Goal: Task Accomplishment & Management: Manage account settings

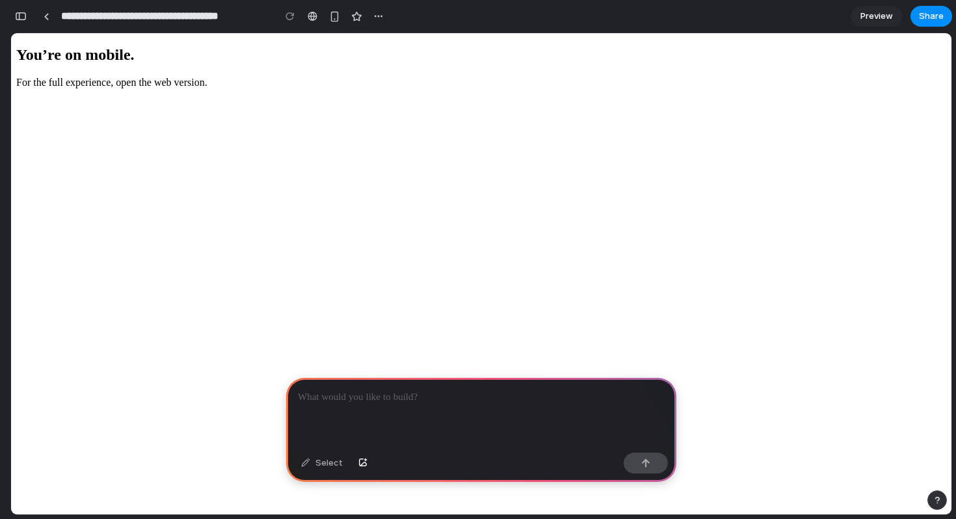
click at [309, 18] on div at bounding box center [313, 16] width 10 height 10
click at [332, 19] on div "button" at bounding box center [334, 16] width 11 height 11
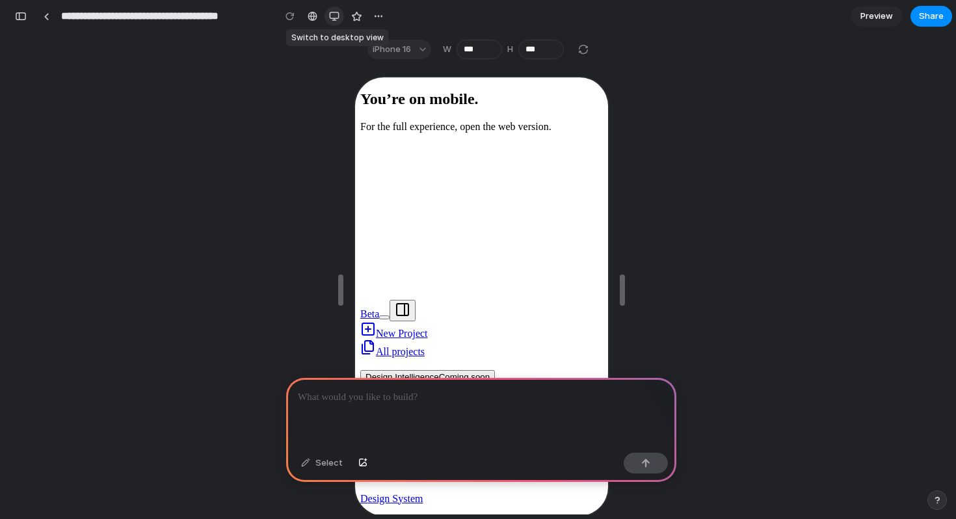
click at [336, 16] on div "button" at bounding box center [334, 16] width 10 height 10
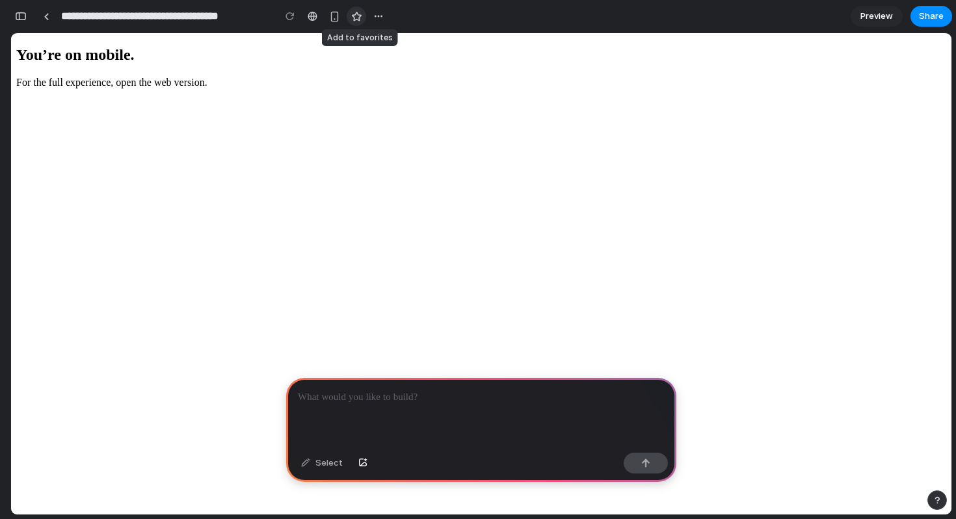
click at [358, 18] on div "button" at bounding box center [356, 16] width 11 height 11
click at [377, 18] on div "button" at bounding box center [378, 16] width 10 height 10
click at [455, 27] on div "Duplicate Delete" at bounding box center [478, 259] width 956 height 519
click at [417, 415] on div at bounding box center [481, 413] width 390 height 70
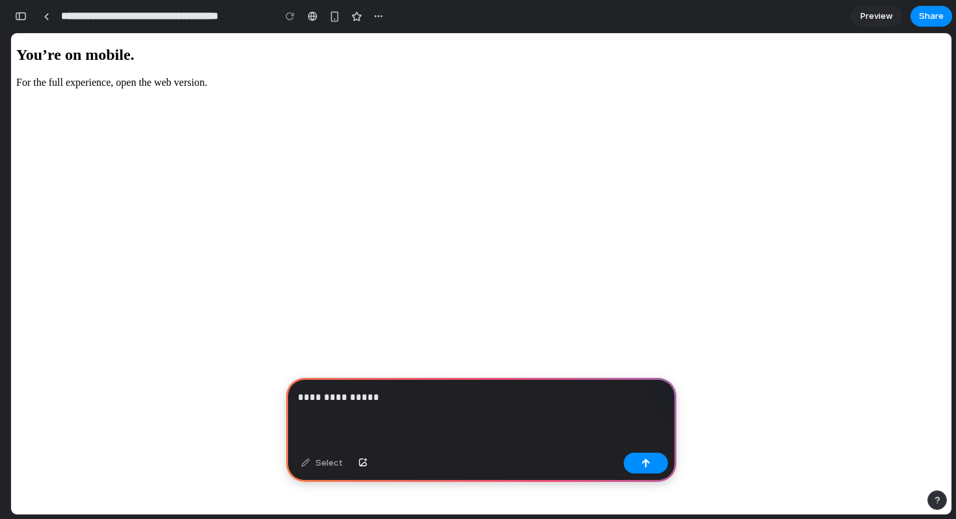
click at [325, 458] on div "Select" at bounding box center [322, 463] width 55 height 21
click at [326, 477] on div "Select" at bounding box center [481, 464] width 390 height 34
click at [652, 449] on div "Select" at bounding box center [481, 464] width 390 height 34
click at [641, 462] on div "button" at bounding box center [645, 462] width 9 height 9
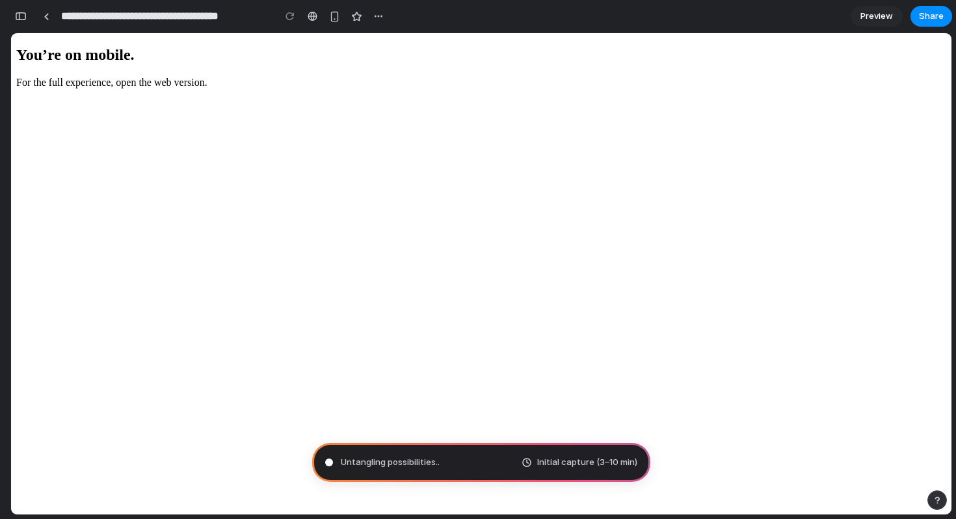
click at [526, 462] on div "Initial capture (3–10 min)" at bounding box center [579, 462] width 116 height 13
click at [458, 466] on div "Untangling possibilities ... Initial capture (3–10 min)" at bounding box center [481, 462] width 338 height 39
click at [938, 499] on div "button" at bounding box center [936, 499] width 9 height 9
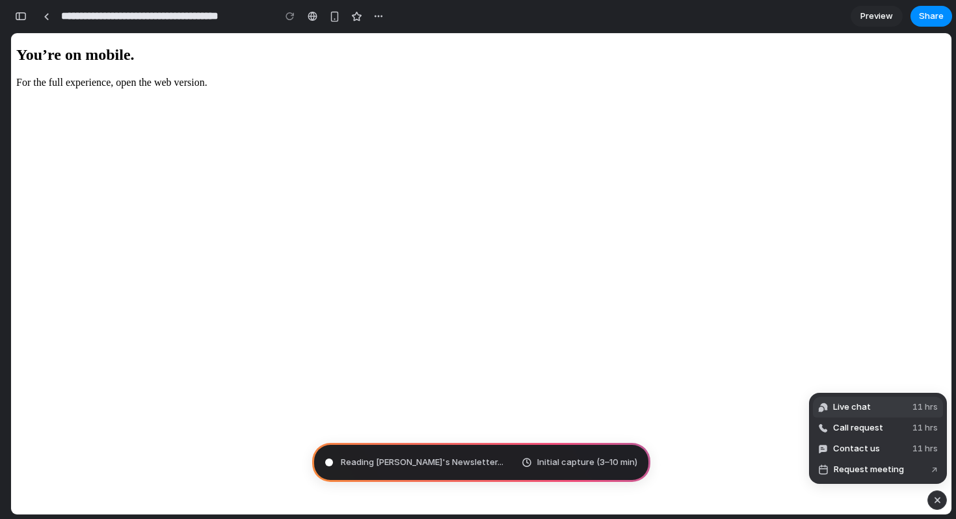
click at [878, 406] on button "Live chat 11 hrs" at bounding box center [878, 407] width 130 height 21
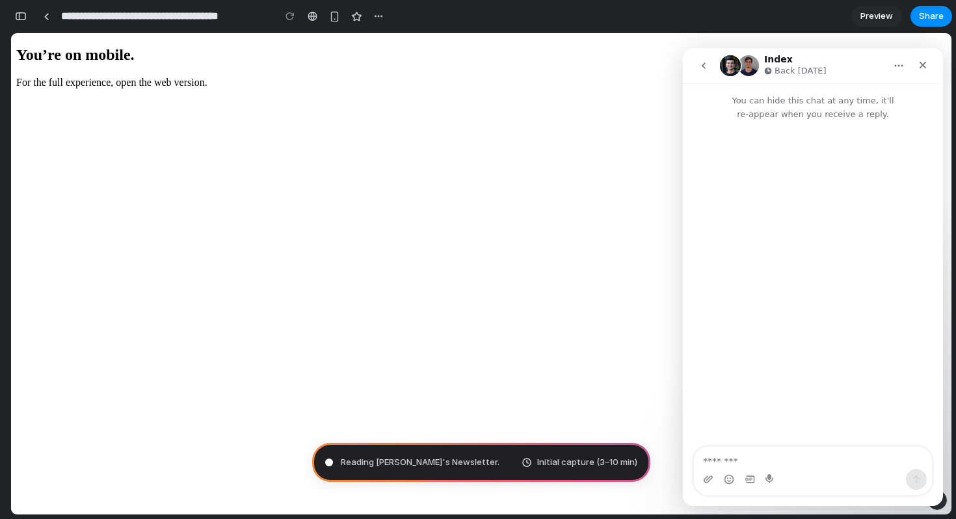
click at [898, 66] on icon "Home" at bounding box center [899, 66] width 8 height 2
click at [852, 98] on div "Expand window" at bounding box center [871, 99] width 72 height 14
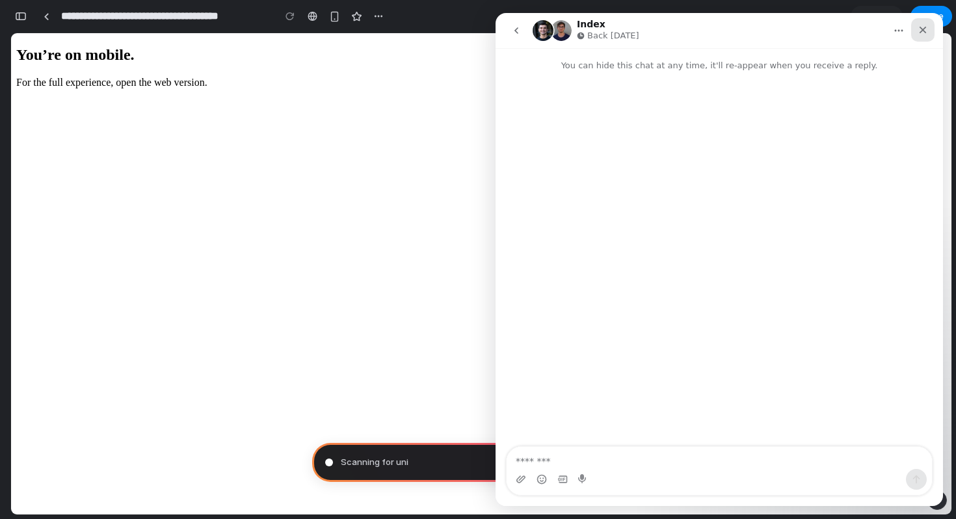
click at [926, 25] on icon "Close" at bounding box center [922, 30] width 10 height 10
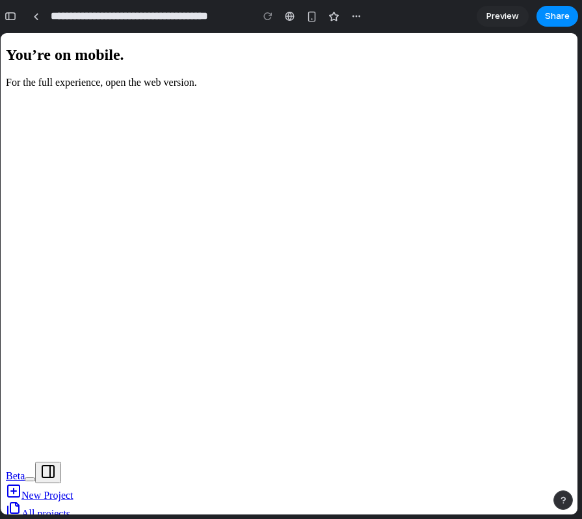
type input "**********"
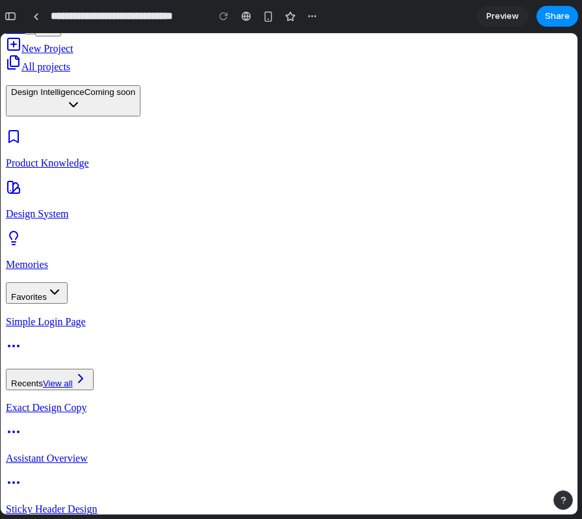
scroll to position [443, 0]
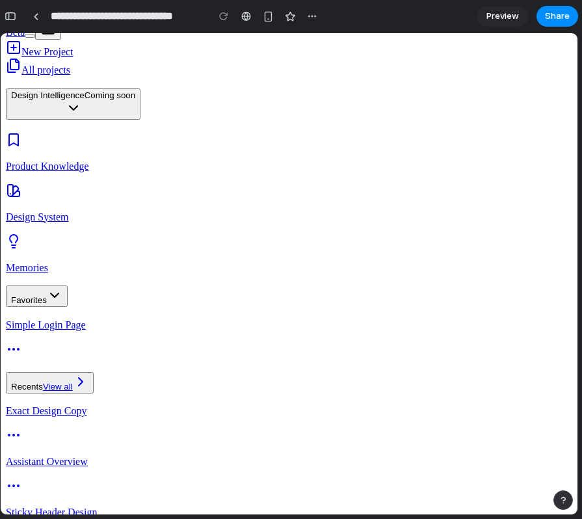
type textarea "**********"
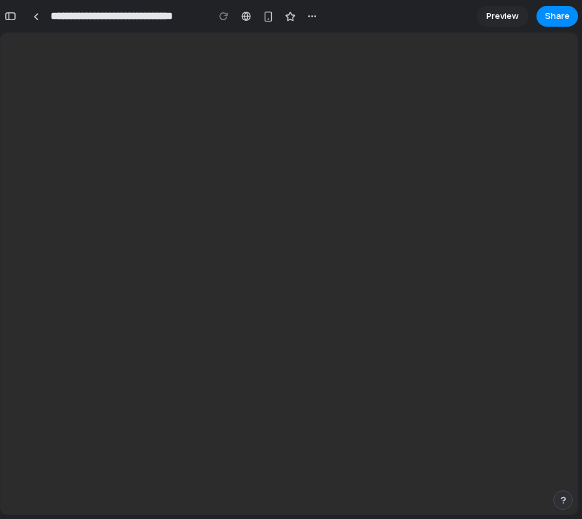
scroll to position [0, 0]
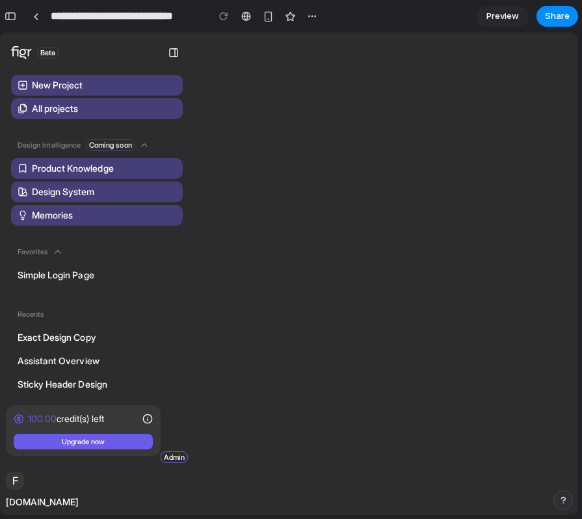
click at [437, 300] on main "Beta New Project All projects Design Intelligence Coming soon Product Knowledge…" at bounding box center [289, 273] width 577 height 481
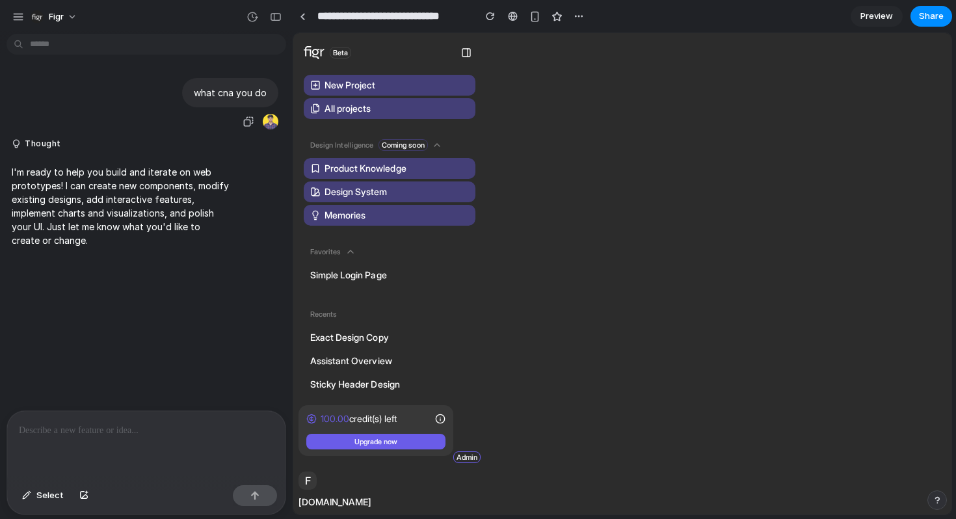
click at [267, 122] on div at bounding box center [271, 122] width 16 height 16
click at [245, 124] on div "button" at bounding box center [248, 121] width 10 height 10
click at [247, 122] on div "button" at bounding box center [248, 121] width 10 height 10
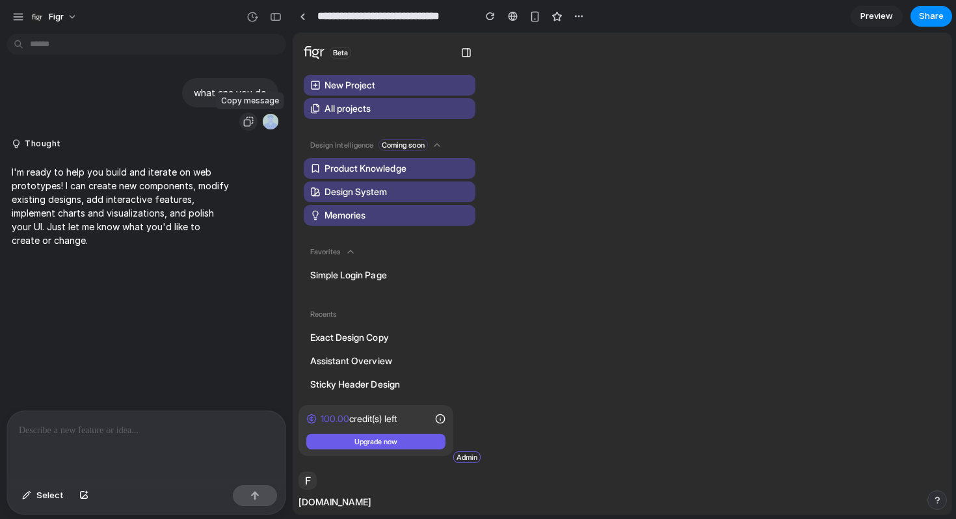
click at [247, 122] on div "button" at bounding box center [248, 121] width 10 height 10
click at [207, 443] on div at bounding box center [146, 445] width 278 height 69
click at [55, 495] on span "Select" at bounding box center [49, 495] width 27 height 13
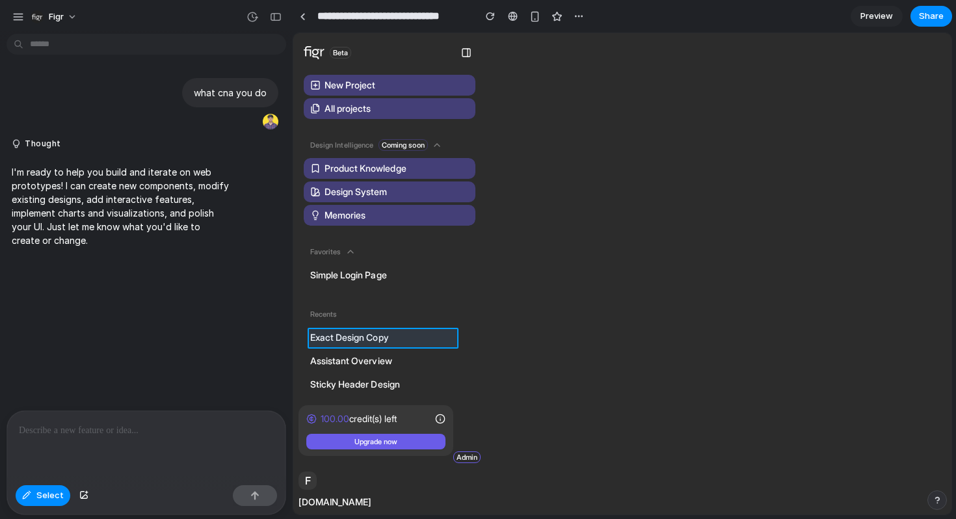
click at [396, 345] on div at bounding box center [622, 274] width 657 height 481
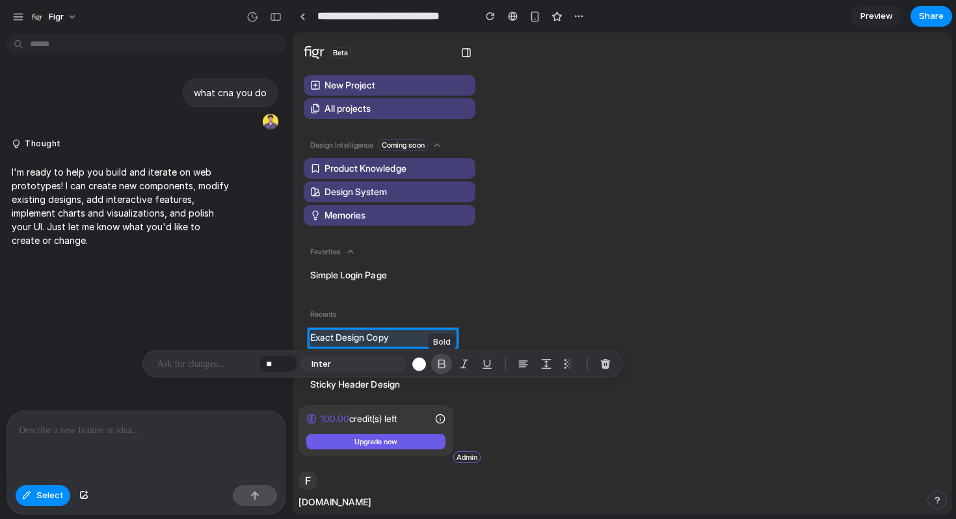
click at [445, 367] on div "button" at bounding box center [442, 364] width 12 height 12
click at [477, 363] on button "button" at bounding box center [487, 364] width 21 height 21
click at [460, 364] on div "button" at bounding box center [464, 364] width 12 height 12
click at [481, 364] on div "button" at bounding box center [487, 364] width 12 height 12
click at [512, 362] on div "** Inter" at bounding box center [437, 364] width 357 height 21
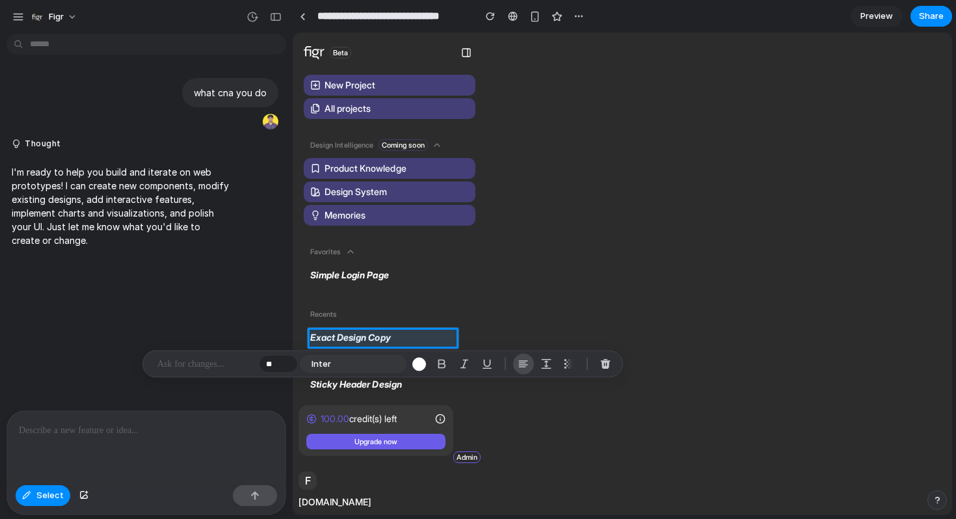
click at [521, 363] on div "button" at bounding box center [524, 364] width 12 height 12
click at [544, 359] on div "button" at bounding box center [546, 364] width 12 height 12
click at [242, 373] on div "** Inter" at bounding box center [382, 363] width 481 height 27
click at [417, 364] on div "button" at bounding box center [419, 364] width 14 height 14
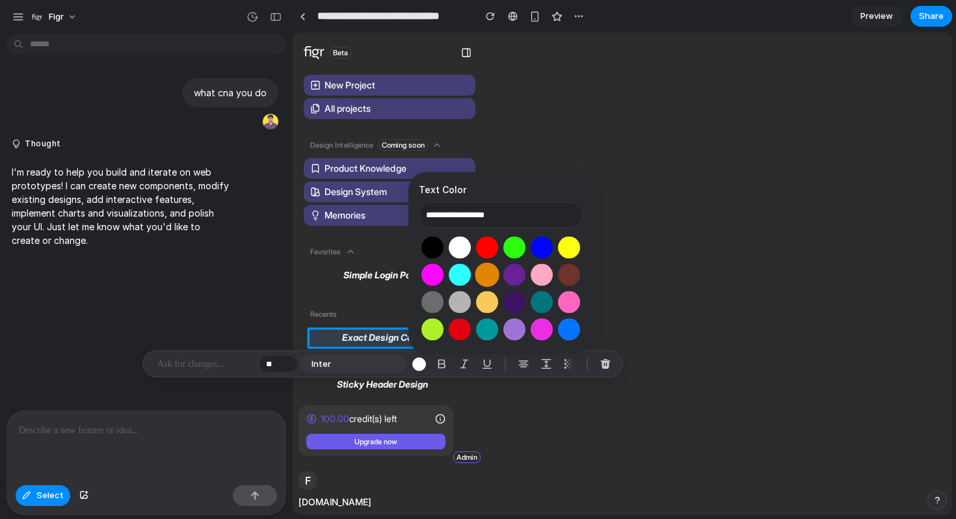
click at [485, 276] on button "Select color oklch(0.70 0.17 67)" at bounding box center [487, 275] width 24 height 24
click at [488, 247] on button "Select color oklch(0.63 0.26 29)" at bounding box center [487, 247] width 24 height 24
click at [513, 243] on button "Select color oklch(0.87 0.29 142)" at bounding box center [514, 247] width 24 height 24
click at [545, 246] on button "Select color oklch(0.45 0.31 264)" at bounding box center [541, 247] width 24 height 24
click at [568, 251] on button "Select color oklch(0.97 0.21 110)" at bounding box center [569, 247] width 24 height 24
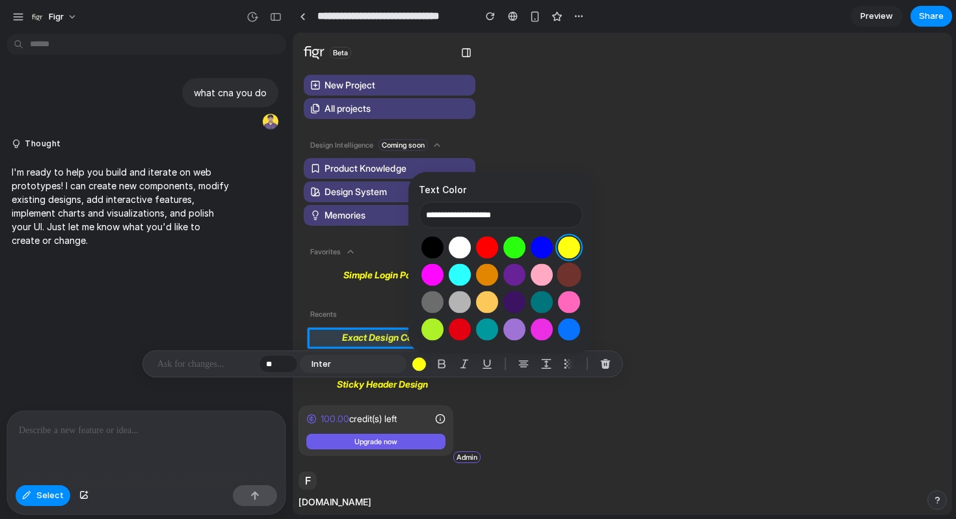
click at [562, 271] on button "Select color oklch(0.40 0.09 27)" at bounding box center [569, 275] width 24 height 24
click at [539, 274] on button "Select color oklch(0.86 0.14 6)" at bounding box center [541, 275] width 24 height 24
click at [538, 300] on button "Select color oklch(0.49 0.14 197)" at bounding box center [541, 302] width 24 height 24
click at [536, 331] on button "Select color oklch(0.67 0.28 330)" at bounding box center [541, 329] width 24 height 24
click at [509, 331] on button "Select color oklch(0.64 0.15 303)" at bounding box center [514, 329] width 24 height 24
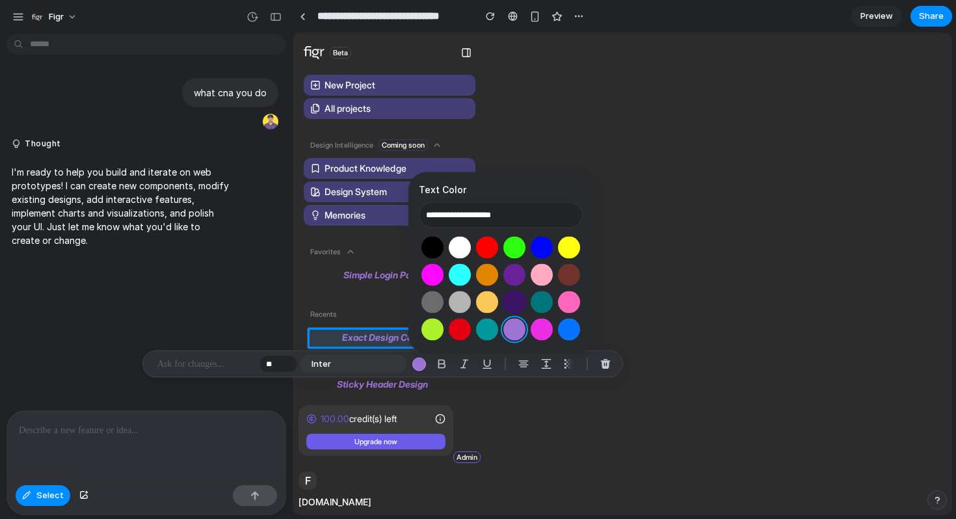
click at [509, 291] on button "Select color oklch(0.30 0.13 303)" at bounding box center [514, 302] width 24 height 24
type input "**********"
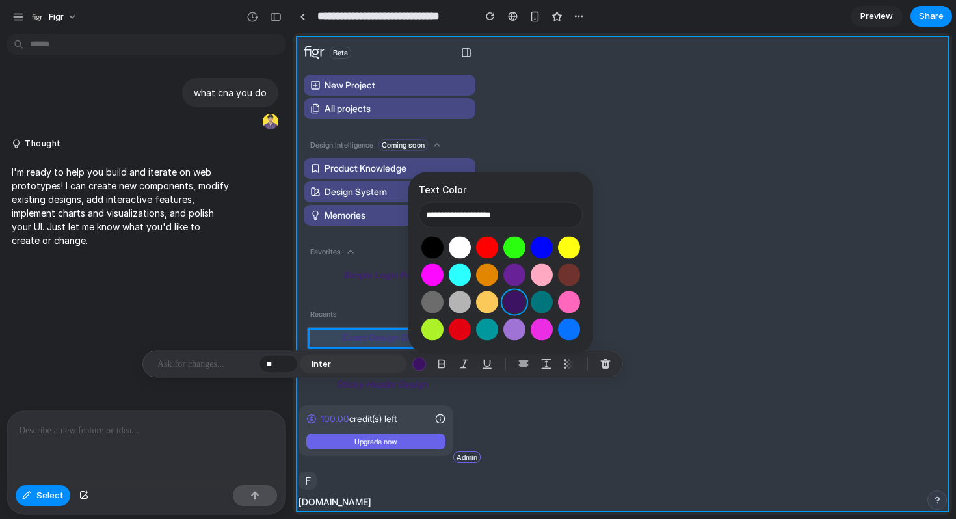
click at [581, 222] on div at bounding box center [622, 274] width 657 height 481
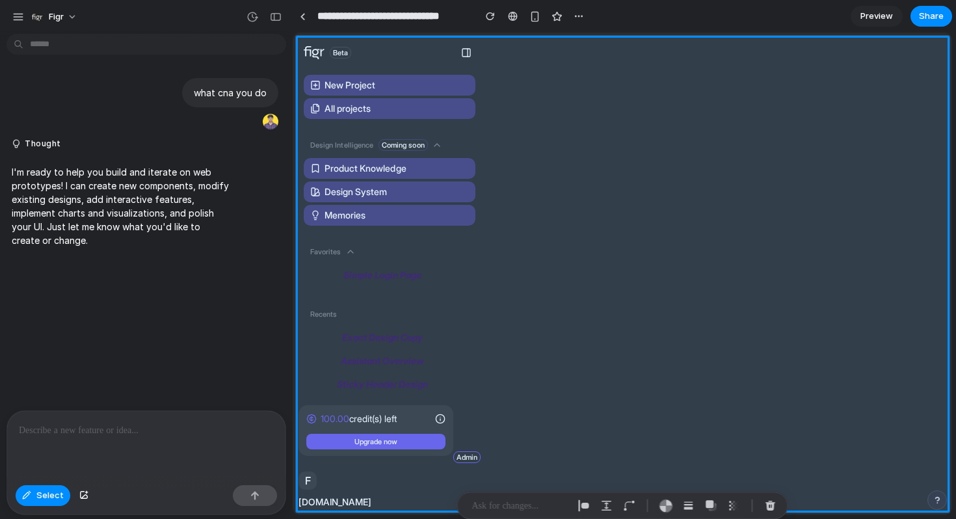
click at [177, 300] on div "what cna you do Thought I'm ready to help you build and iterate on web prototyp…" at bounding box center [142, 224] width 285 height 371
click at [408, 280] on div at bounding box center [622, 274] width 657 height 481
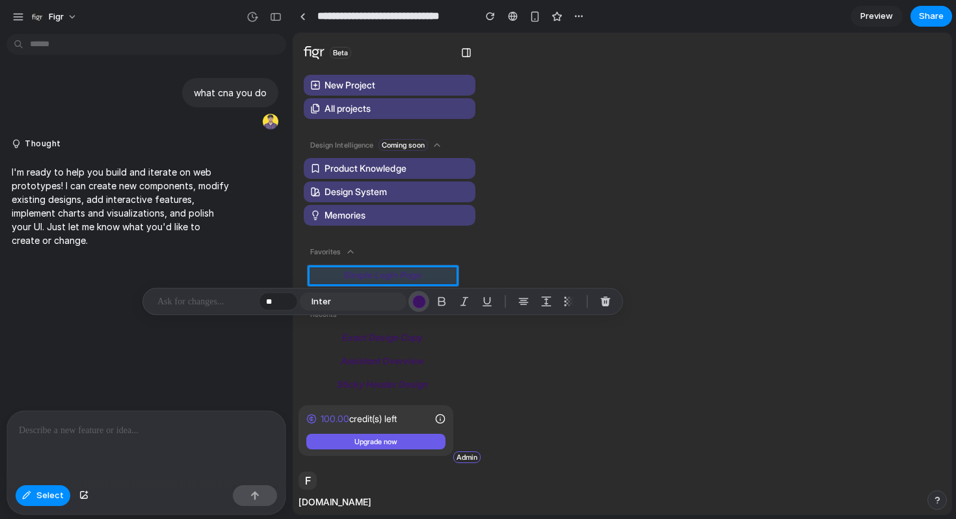
click at [421, 304] on div "button" at bounding box center [419, 302] width 14 height 14
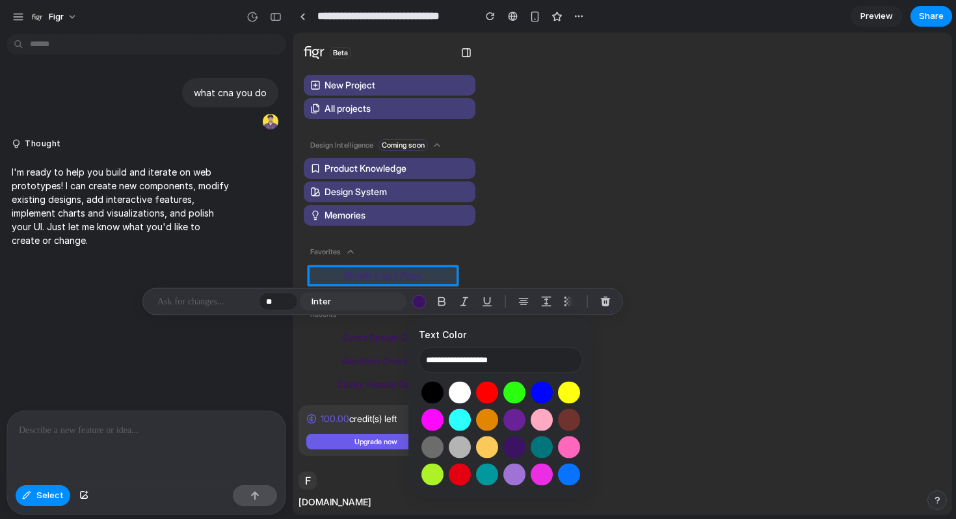
click at [477, 383] on div at bounding box center [501, 433] width 164 height 109
click at [486, 395] on button "Select color oklch(0.63 0.26 29)" at bounding box center [487, 392] width 24 height 24
click at [460, 391] on button "Select color oklch(1 0 0)" at bounding box center [459, 392] width 24 height 24
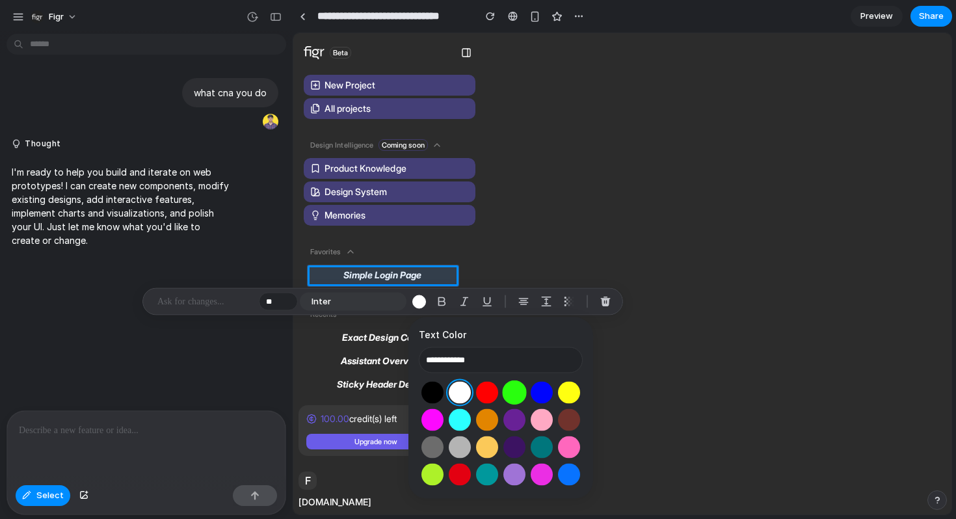
click at [521, 396] on button "Select color oklch(0.87 0.29 142)" at bounding box center [514, 392] width 24 height 24
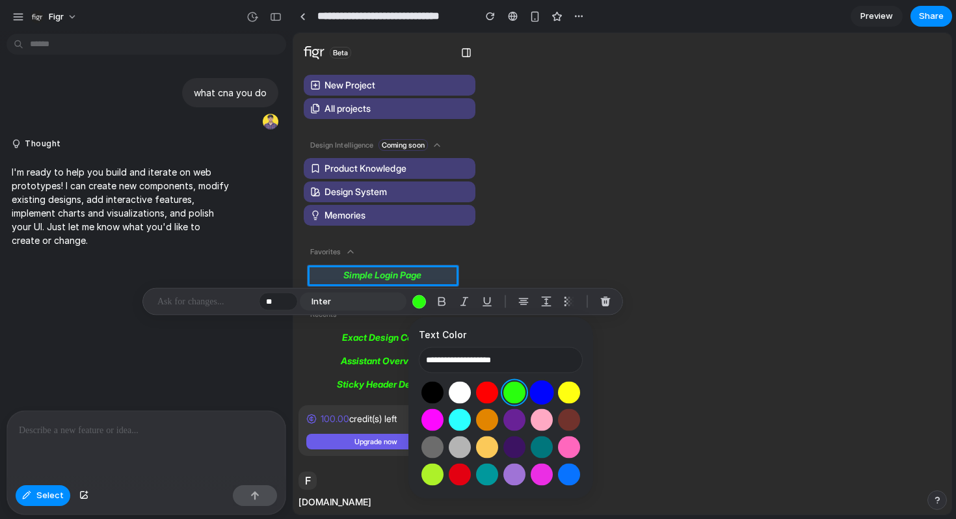
click at [549, 393] on button "Select color oklch(0.45 0.31 264)" at bounding box center [541, 392] width 24 height 24
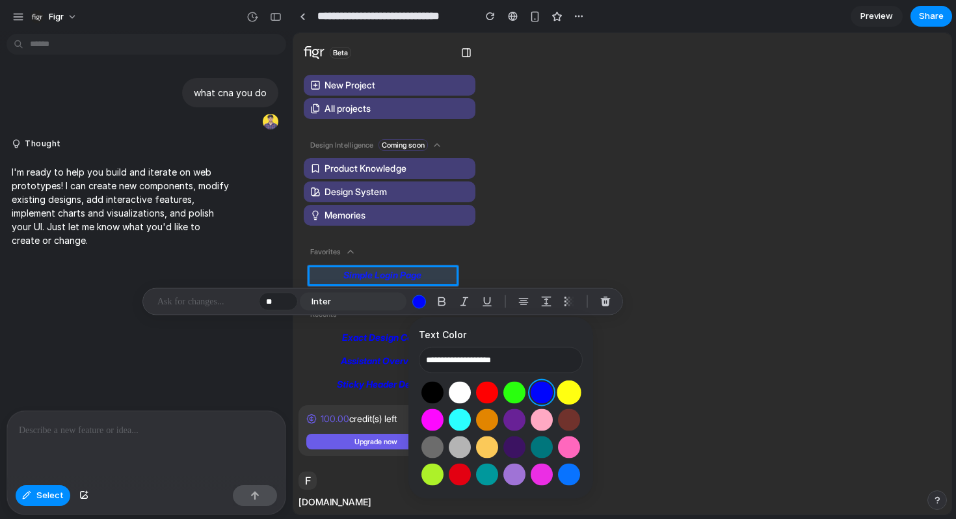
click at [580, 395] on button "Select color oklch(0.97 0.21 110)" at bounding box center [569, 392] width 24 height 24
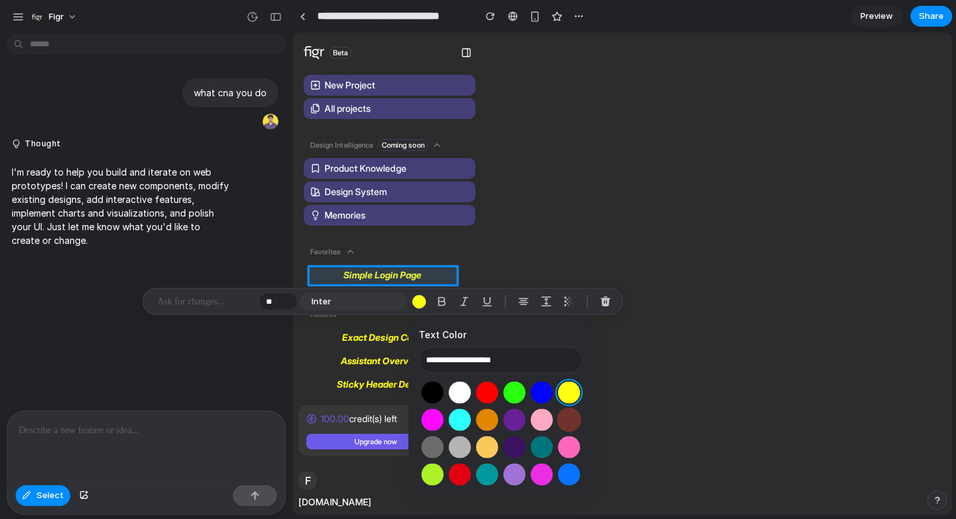
click at [572, 412] on button "Select color oklch(0.40 0.09 27)" at bounding box center [569, 420] width 24 height 24
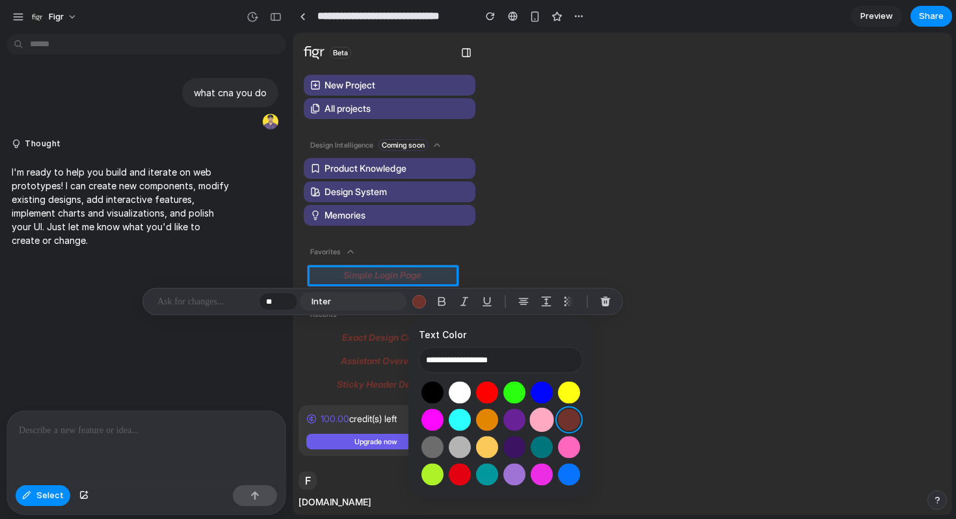
click at [532, 420] on button "Select color oklch(0.86 0.14 6)" at bounding box center [541, 420] width 24 height 24
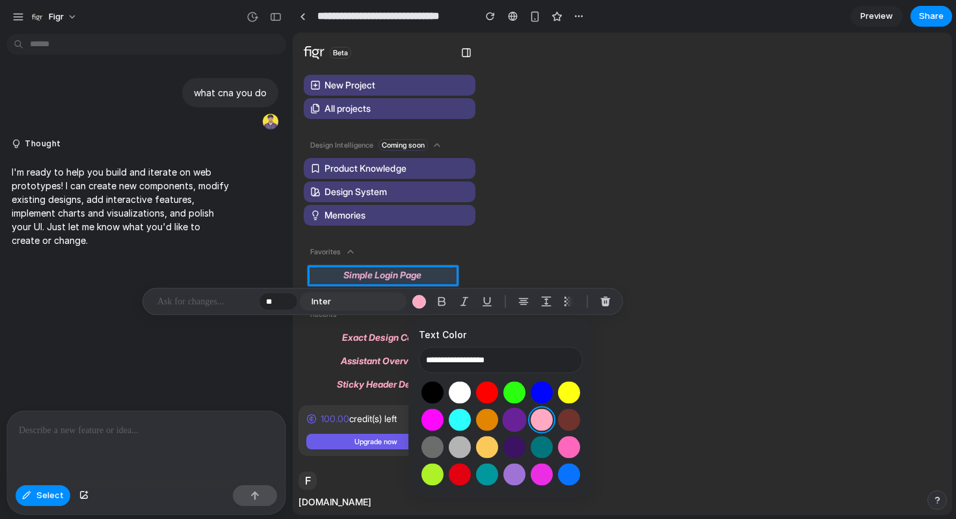
click at [505, 419] on button "Select color oklch(0.42 0.18 308)" at bounding box center [514, 420] width 24 height 24
click at [507, 443] on button "Select color oklch(0.30 0.13 303)" at bounding box center [514, 447] width 24 height 24
type input "**********"
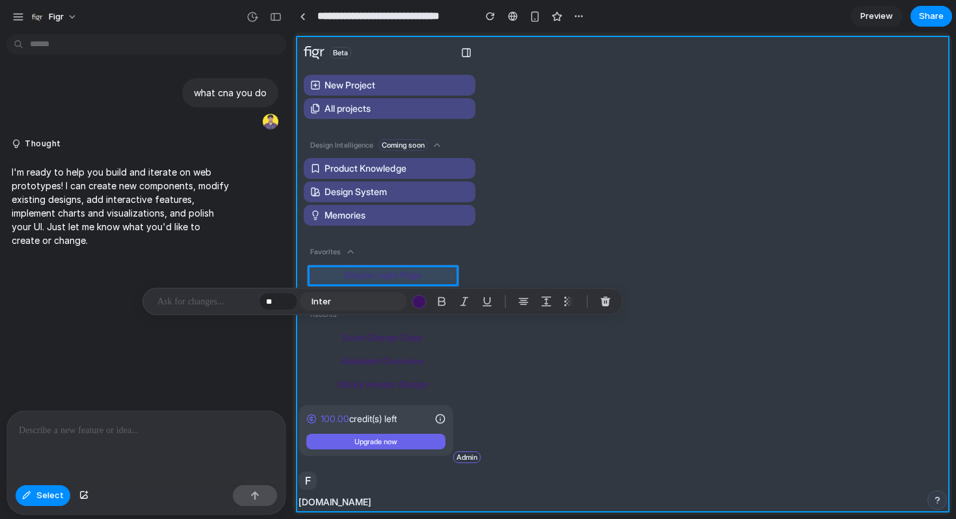
click at [529, 265] on div at bounding box center [622, 274] width 657 height 481
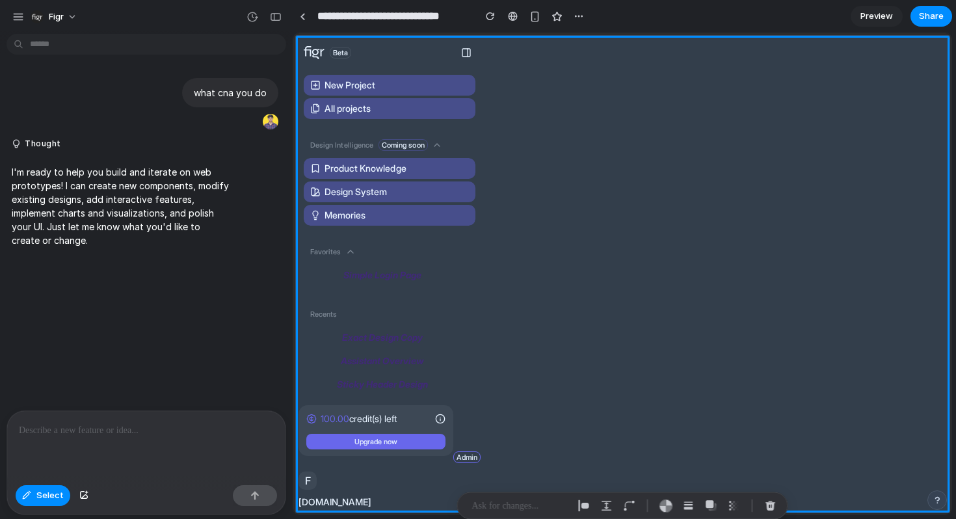
click at [174, 309] on div "what cna you do Thought I'm ready to help you build and iterate on web prototyp…" at bounding box center [142, 224] width 285 height 371
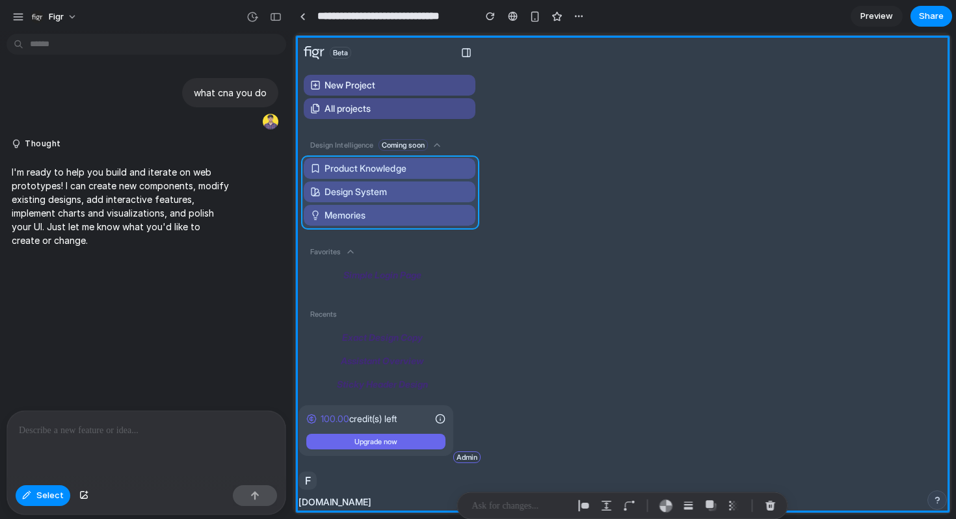
click at [421, 181] on div at bounding box center [622, 274] width 657 height 481
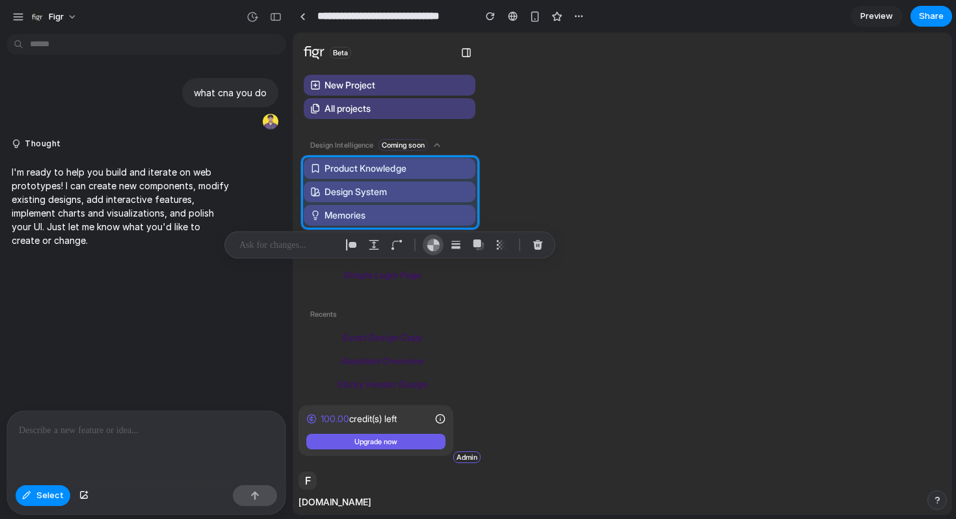
click at [427, 248] on div "button" at bounding box center [434, 245] width 14 height 14
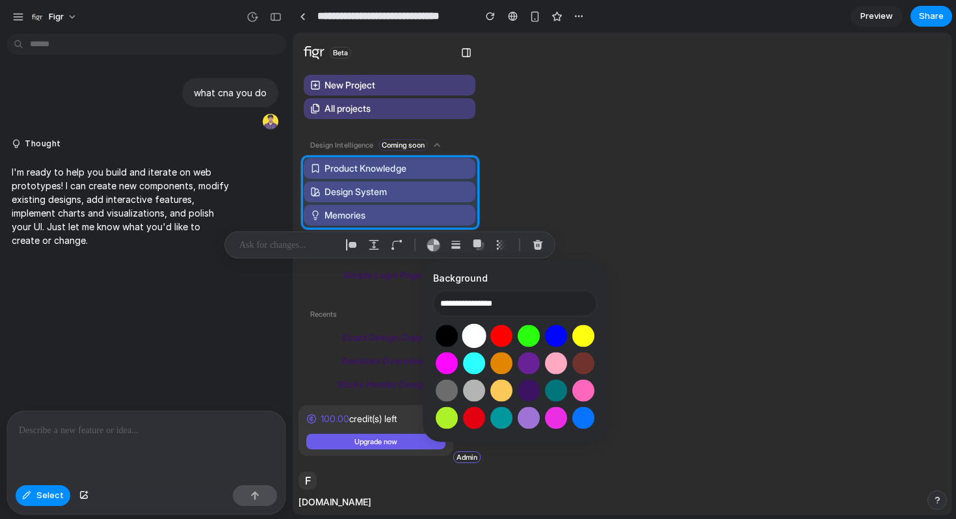
click at [473, 337] on button "Select color oklch(1 0 0)" at bounding box center [474, 336] width 24 height 24
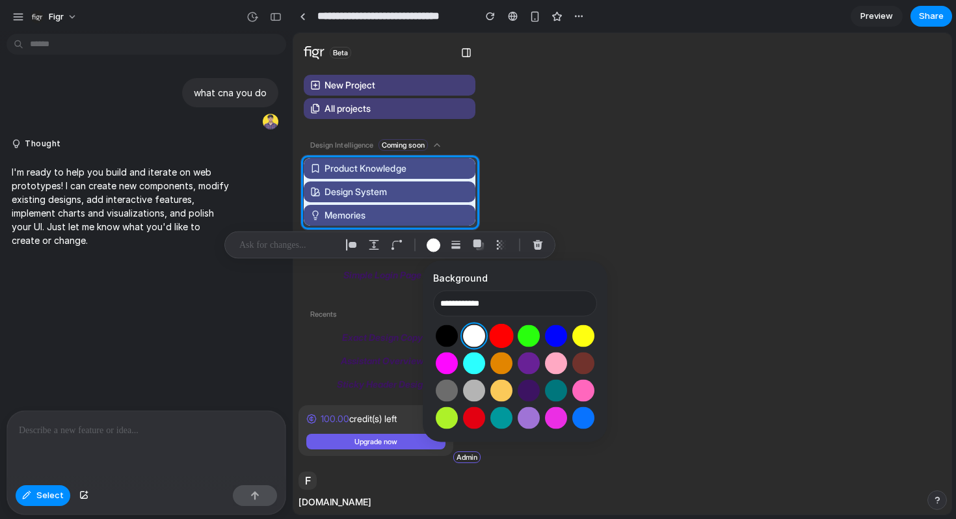
click at [503, 336] on button "Select color oklch(0.63 0.26 29)" at bounding box center [501, 336] width 24 height 24
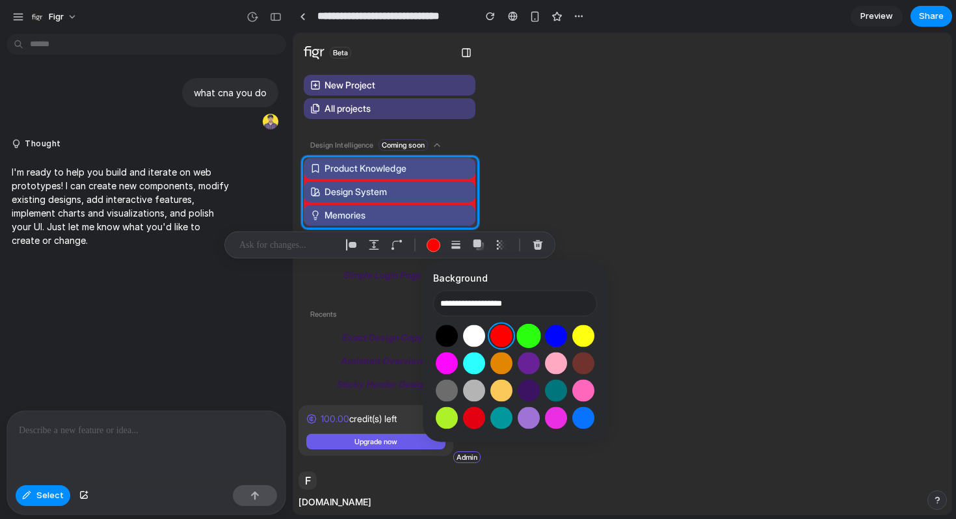
click at [533, 340] on button "Select color oklch(0.87 0.29 142)" at bounding box center [528, 336] width 24 height 24
type input "**********"
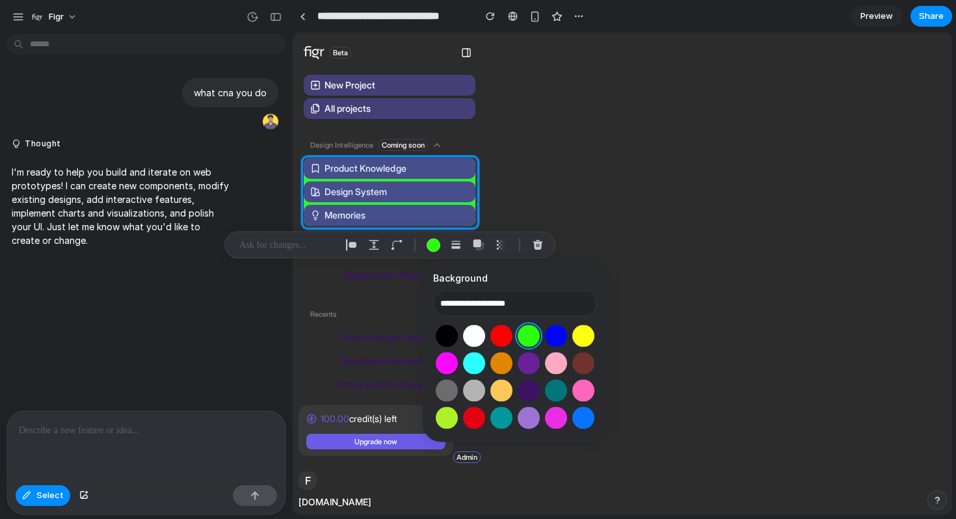
click at [240, 291] on div "what cna you do Thought I'm ready to help you build and iterate on web prototyp…" at bounding box center [142, 224] width 285 height 371
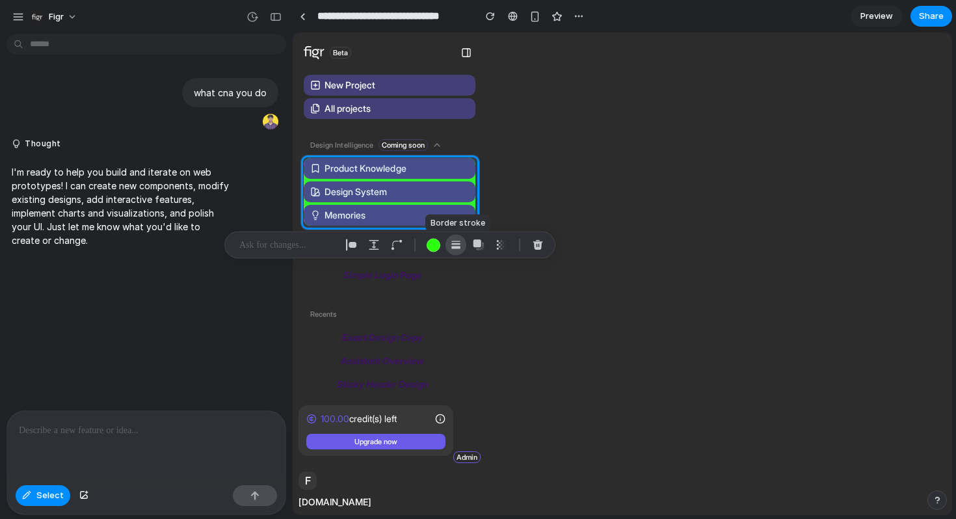
click at [453, 244] on div "button" at bounding box center [456, 245] width 12 height 12
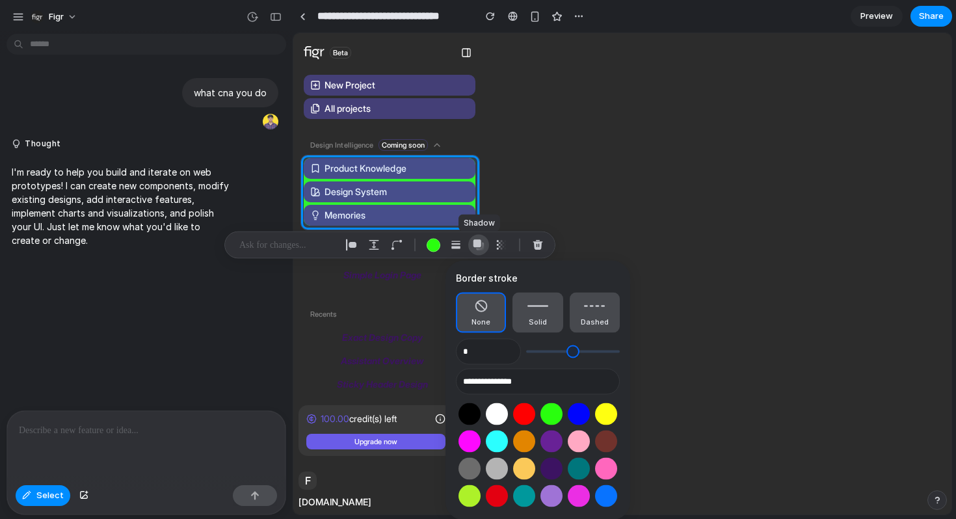
click at [479, 245] on div "button" at bounding box center [479, 245] width 12 height 12
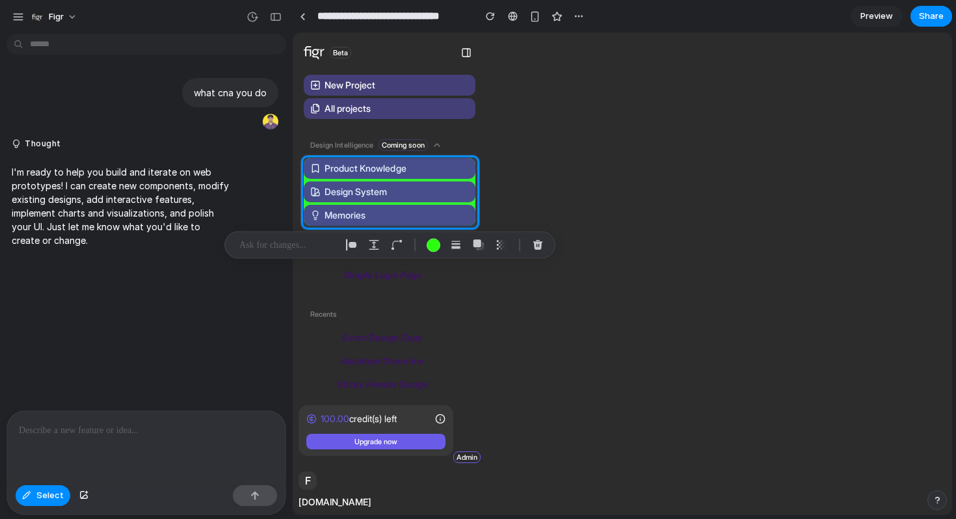
click at [516, 245] on div at bounding box center [444, 245] width 207 height 21
click at [500, 245] on div "button" at bounding box center [501, 245] width 12 height 12
click at [541, 334] on div "button" at bounding box center [539, 333] width 10 height 10
type input "***"
type input "**"
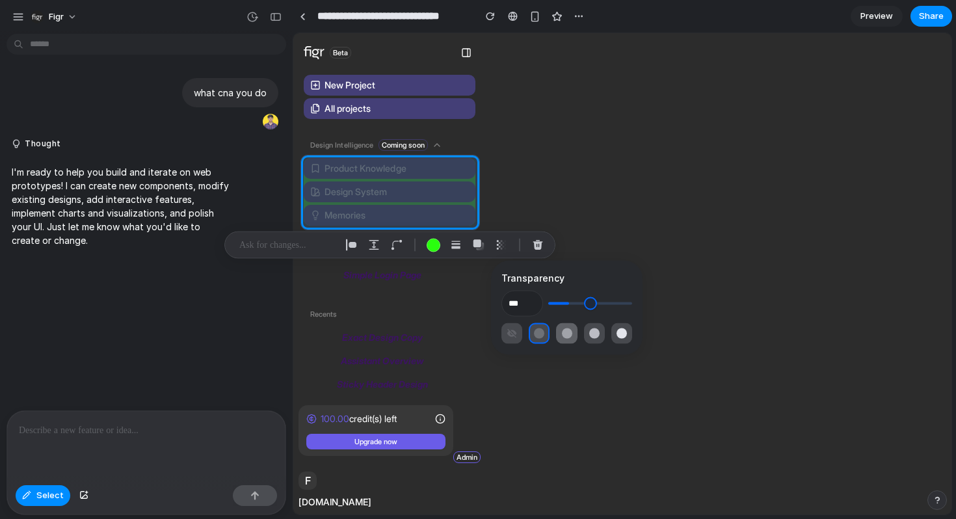
click at [563, 337] on div "button" at bounding box center [567, 333] width 10 height 10
type input "***"
type input "**"
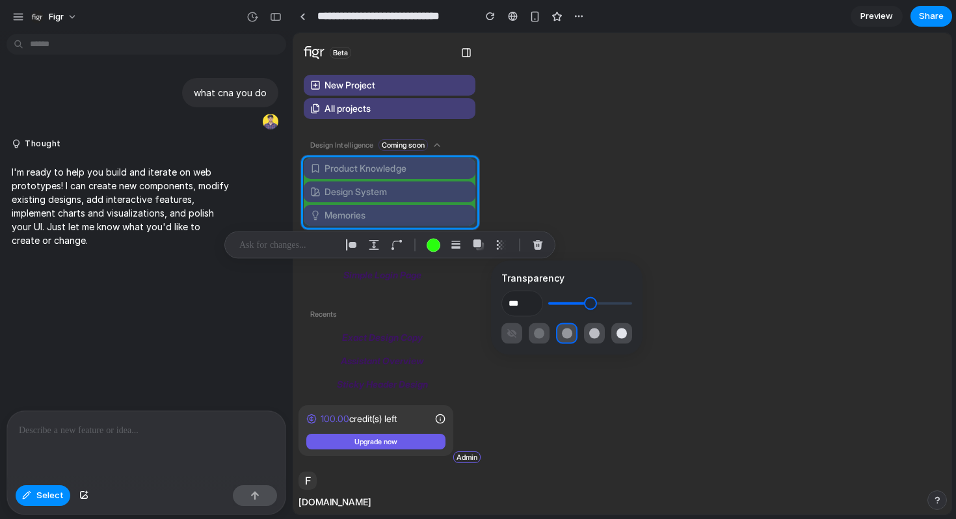
click at [580, 336] on div at bounding box center [566, 333] width 131 height 21
click at [581, 338] on button "button" at bounding box center [621, 333] width 21 height 21
type input "****"
type input "***"
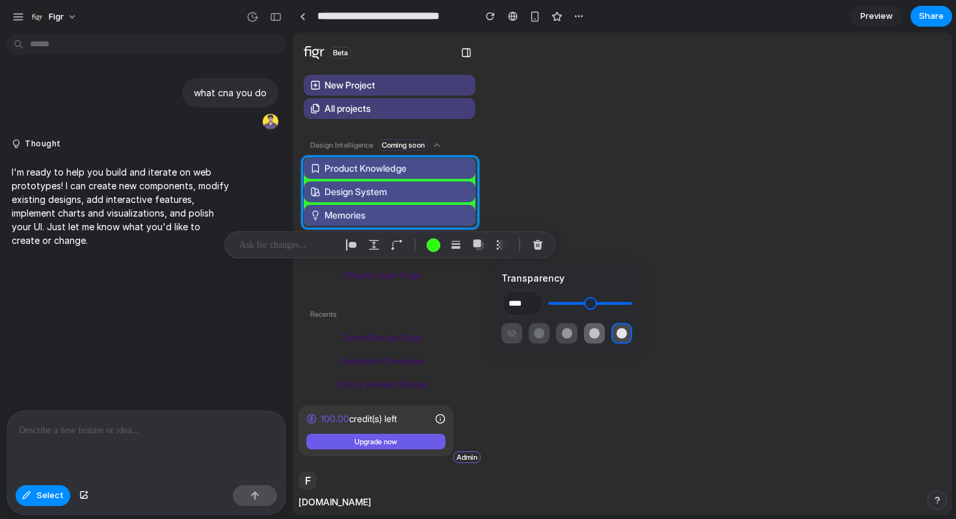
click at [581, 335] on div "button" at bounding box center [594, 333] width 10 height 10
type input "***"
type input "**"
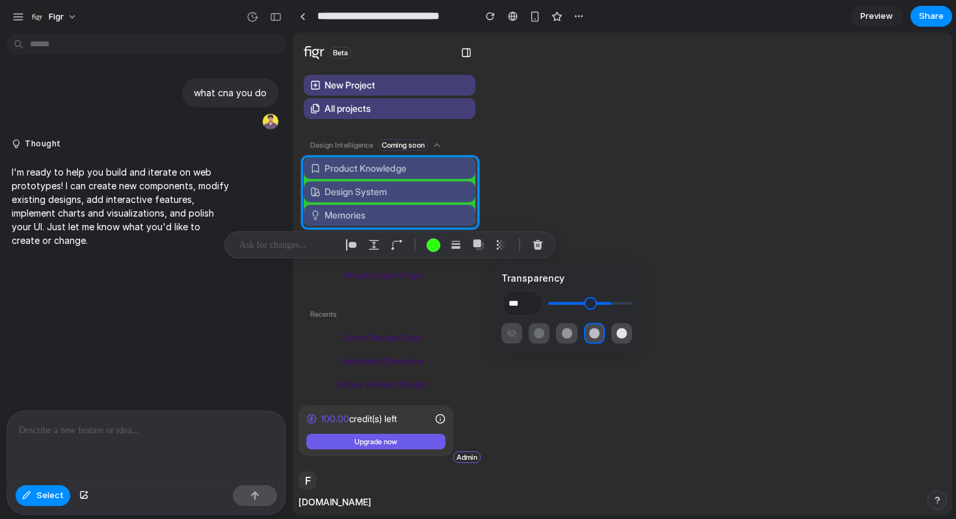
click at [200, 305] on div "what cna you do Thought I'm ready to help you build and iterate on web prototyp…" at bounding box center [142, 224] width 285 height 371
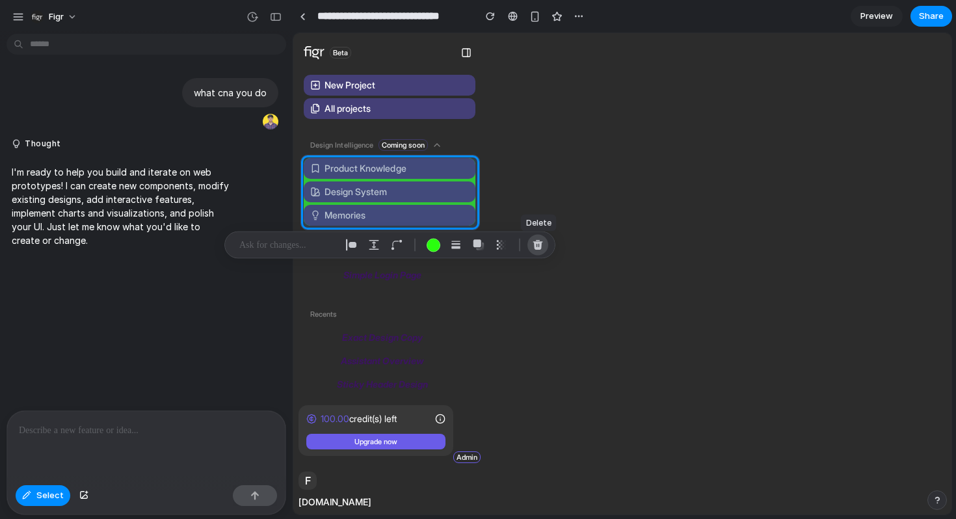
click at [534, 246] on div "button" at bounding box center [538, 245] width 12 height 12
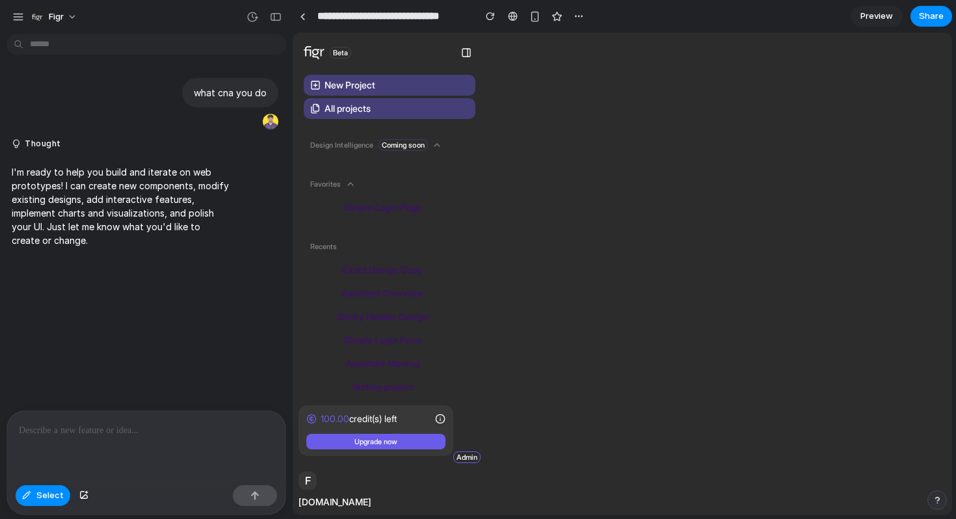
click at [122, 477] on div at bounding box center [146, 445] width 278 height 69
click at [84, 494] on div "button" at bounding box center [83, 496] width 9 height 8
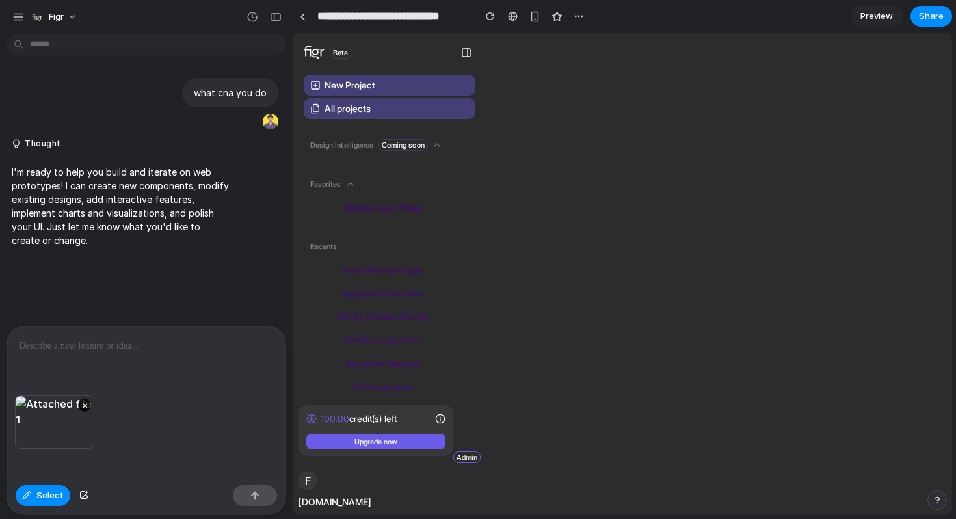
click at [146, 368] on div at bounding box center [146, 360] width 278 height 69
click at [74, 423] on div "×" at bounding box center [54, 421] width 79 height 53
click at [59, 413] on div "×" at bounding box center [54, 421] width 79 height 53
click at [82, 347] on p at bounding box center [146, 346] width 255 height 16
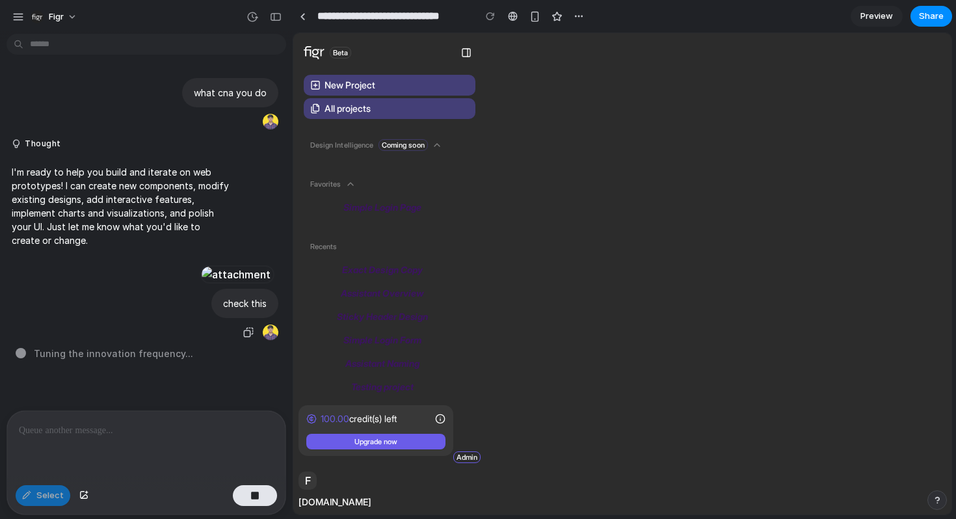
scroll to position [160, 0]
click at [248, 337] on div "button" at bounding box center [248, 332] width 10 height 10
click at [70, 17] on button "Figr" at bounding box center [54, 17] width 59 height 21
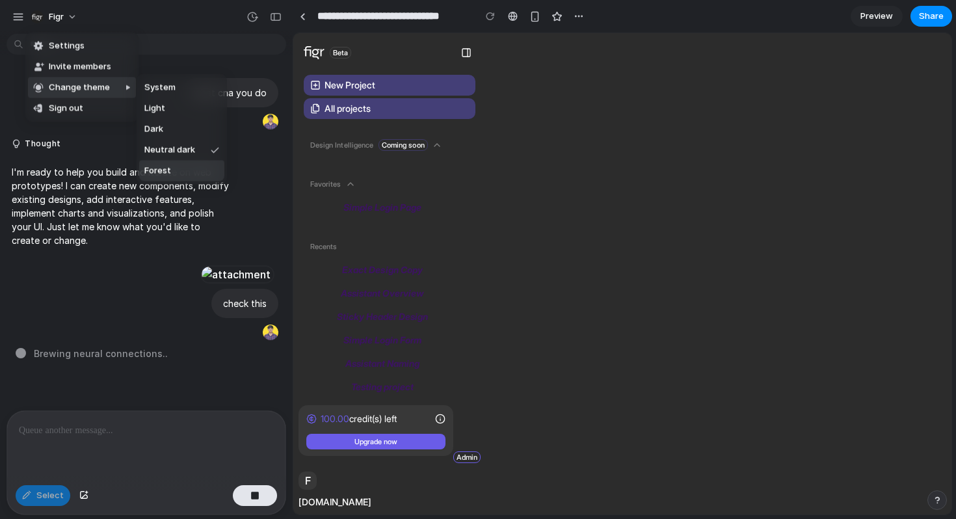
click at [176, 168] on li "Forest" at bounding box center [181, 171] width 85 height 21
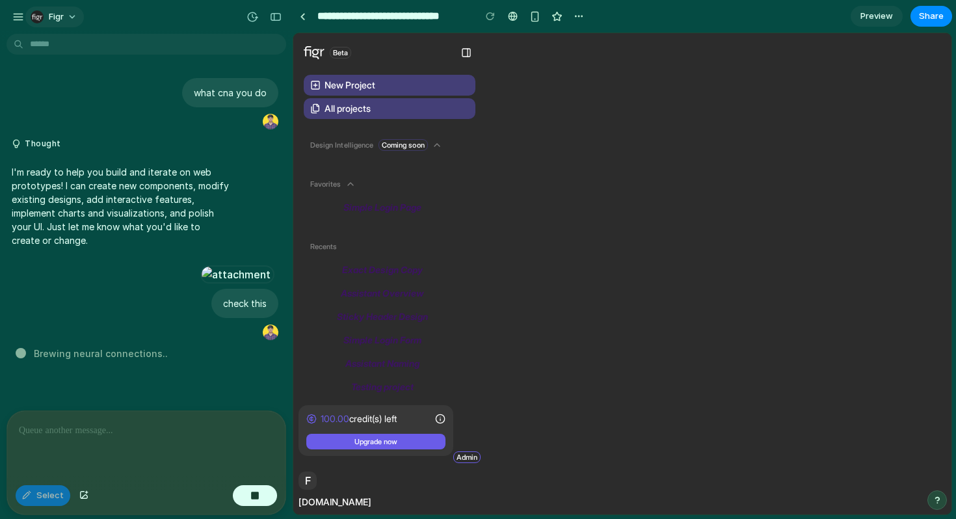
click at [65, 16] on button "Figr" at bounding box center [54, 17] width 59 height 21
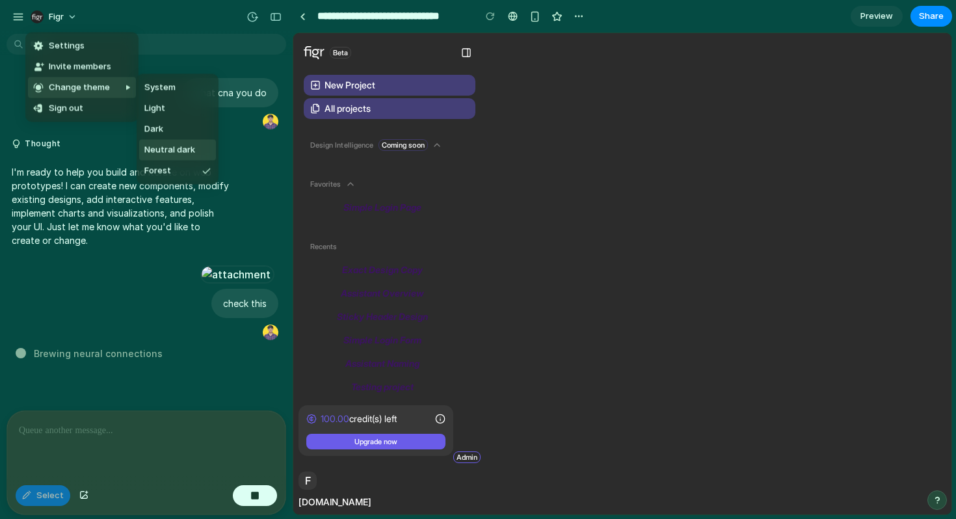
click at [176, 150] on span "Neutral dark" at bounding box center [169, 150] width 51 height 13
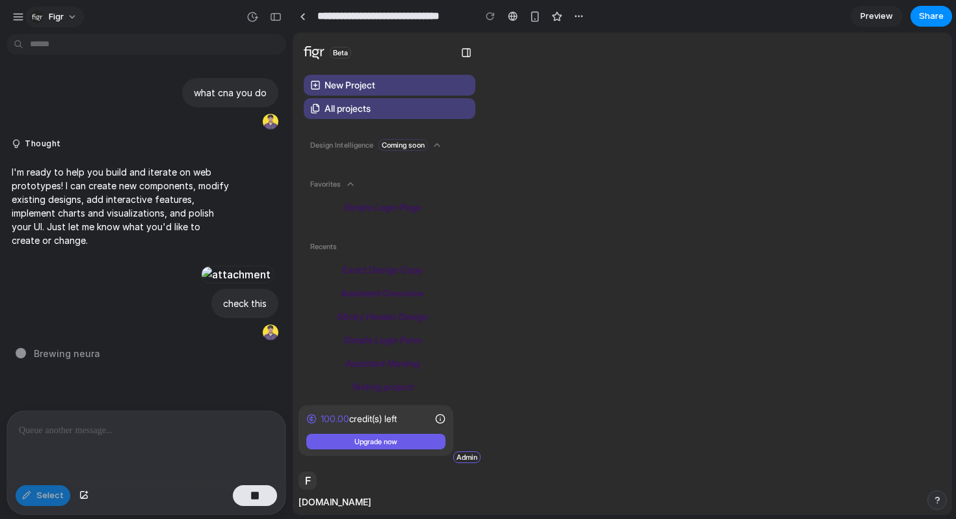
click at [73, 16] on button "Figr" at bounding box center [54, 17] width 59 height 21
click at [100, 70] on span "Invite members" at bounding box center [80, 66] width 62 height 13
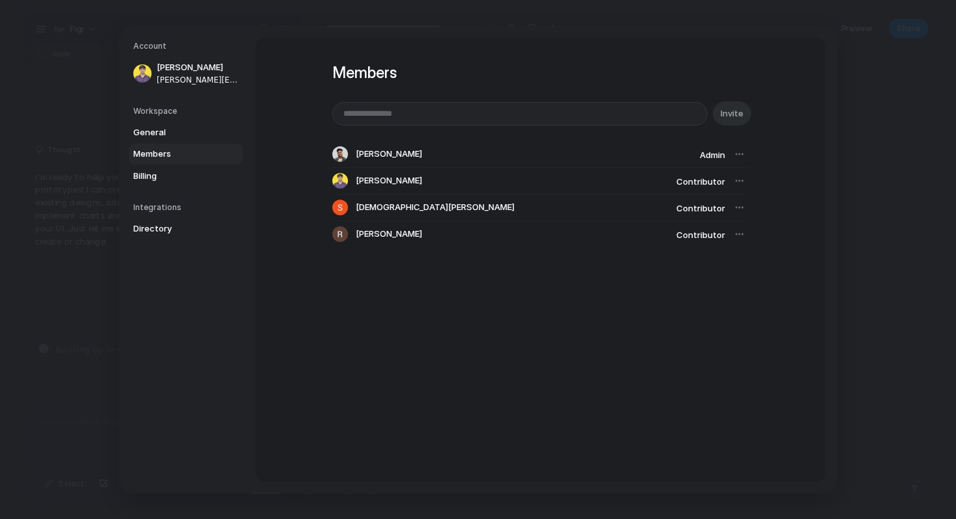
click at [581, 179] on div at bounding box center [739, 181] width 18 height 18
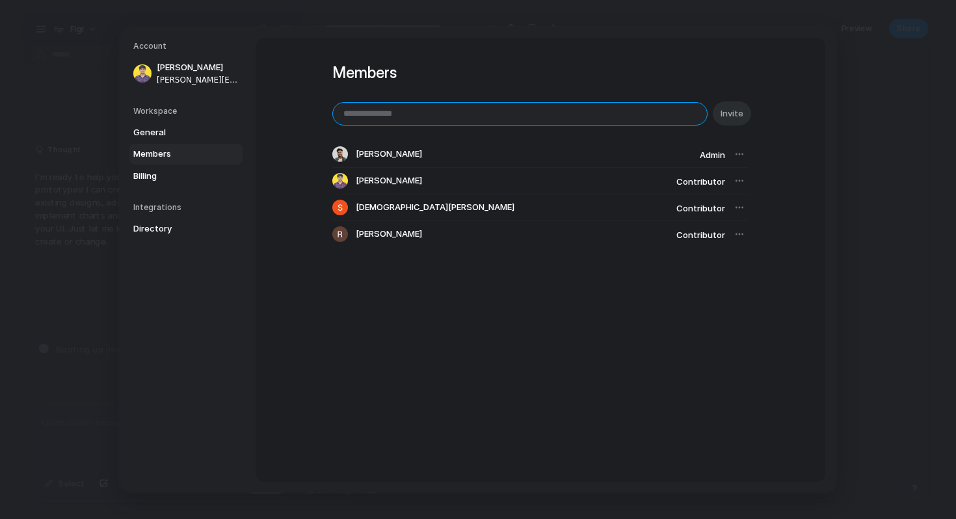
click at [453, 120] on input "email" at bounding box center [520, 113] width 374 height 22
type input "**********"
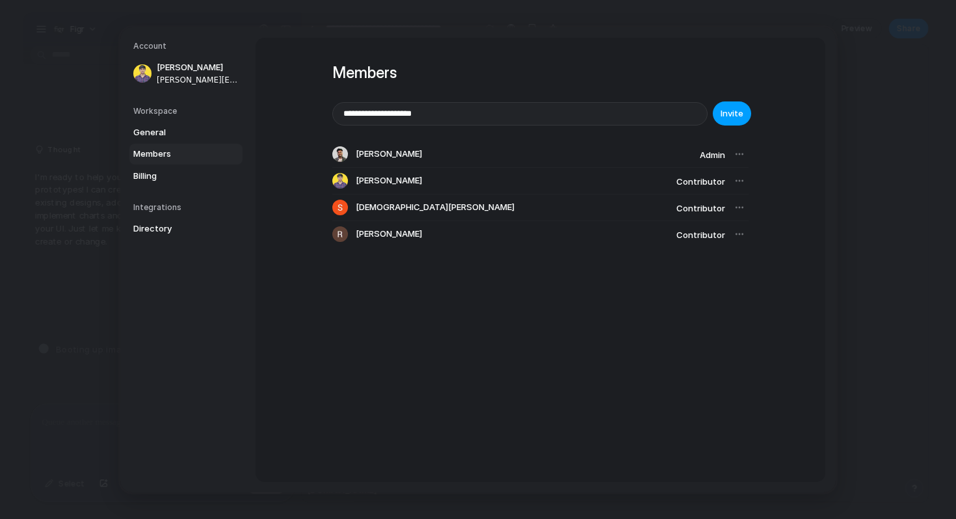
click at [581, 113] on span "Invite" at bounding box center [731, 113] width 23 height 13
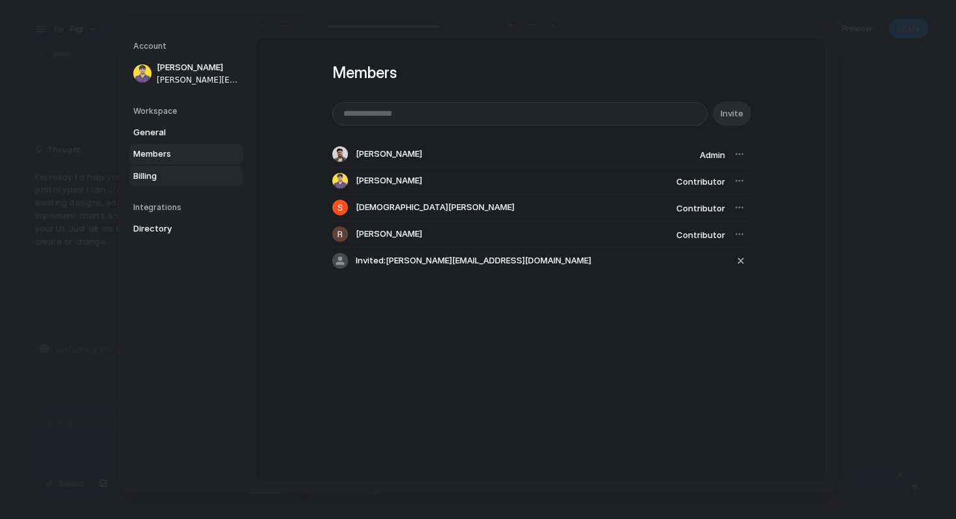
click at [161, 180] on span "Billing" at bounding box center [174, 175] width 83 height 13
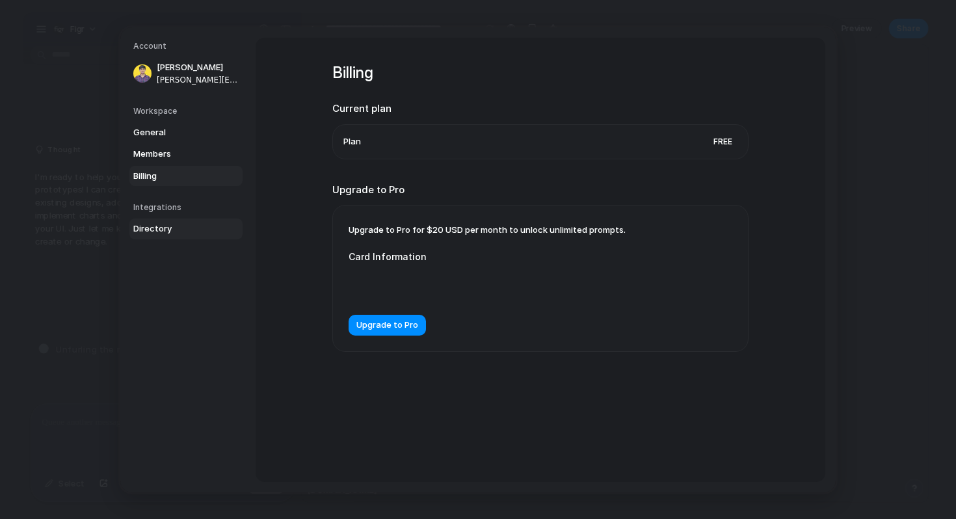
click at [157, 233] on span "Directory" at bounding box center [174, 228] width 83 height 13
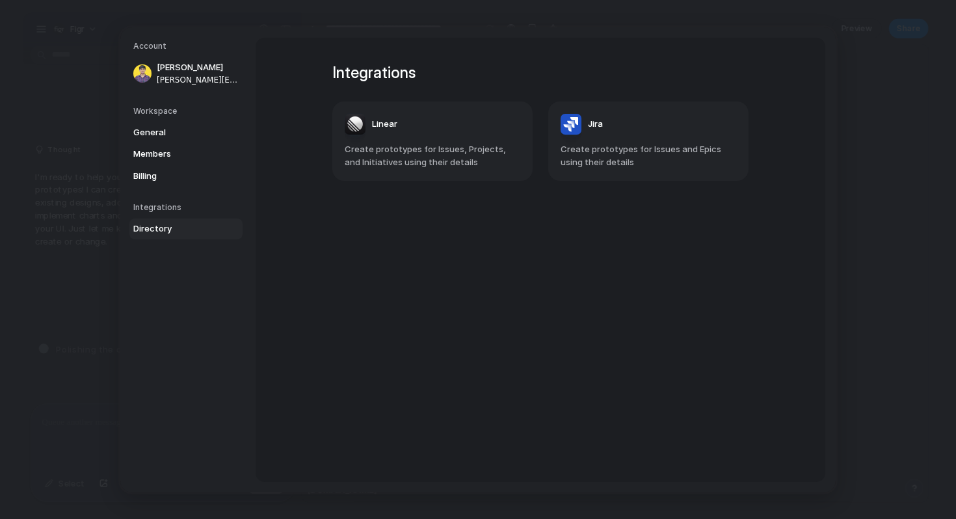
click at [162, 120] on div "Workspace General Members Billing" at bounding box center [187, 145] width 109 height 81
click at [172, 139] on link "General" at bounding box center [185, 132] width 113 height 21
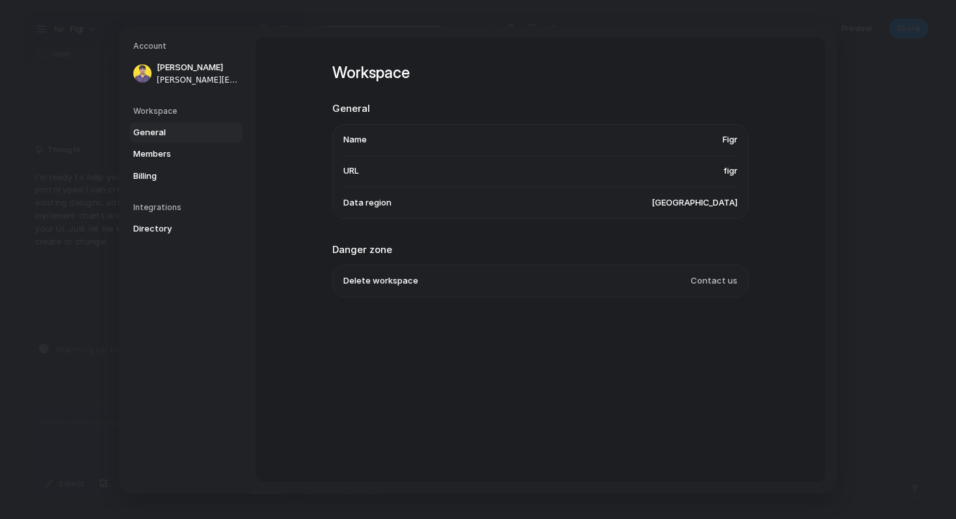
click at [581, 204] on span "United States" at bounding box center [695, 202] width 86 height 13
click at [581, 289] on li "Delete workspace Contact us" at bounding box center [540, 280] width 394 height 31
